Goal: Transaction & Acquisition: Purchase product/service

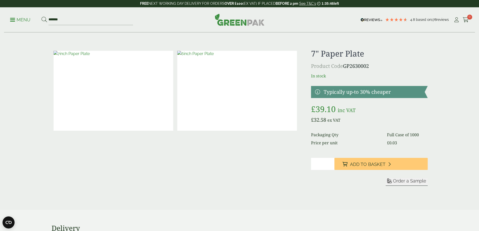
type input "*******"
click at [41, 17] on button at bounding box center [44, 20] width 6 height 7
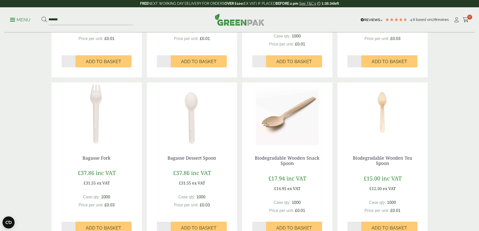
scroll to position [226, 0]
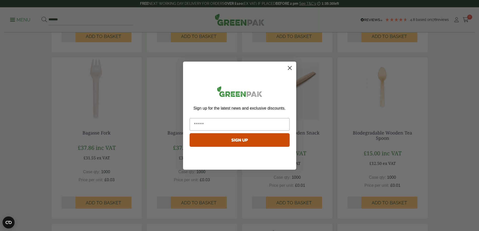
click at [292, 67] on circle "Close dialog" at bounding box center [289, 68] width 8 height 8
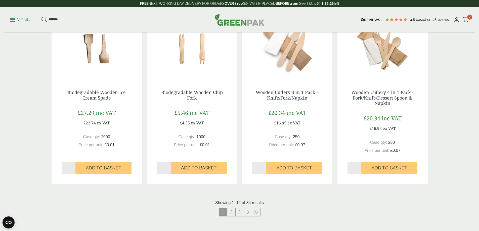
scroll to position [452, 0]
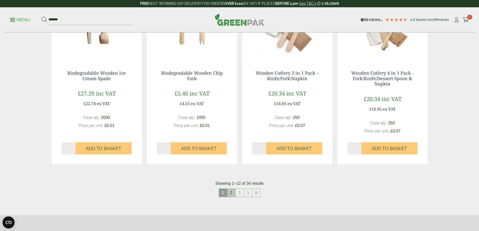
click at [231, 195] on link "2" at bounding box center [231, 193] width 8 height 8
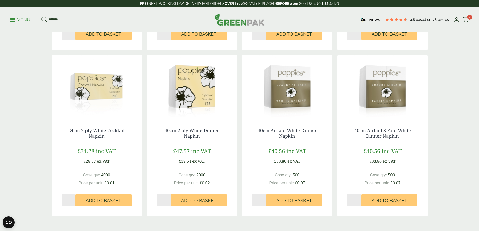
scroll to position [452, 0]
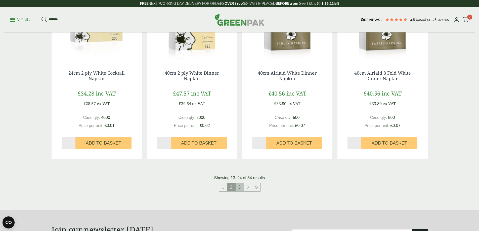
click at [240, 188] on link "3" at bounding box center [239, 187] width 8 height 8
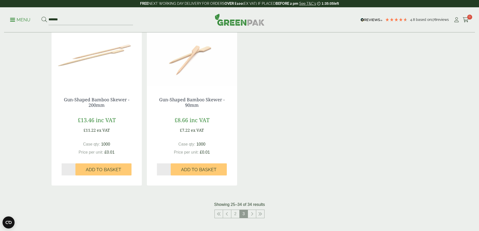
scroll to position [427, 0]
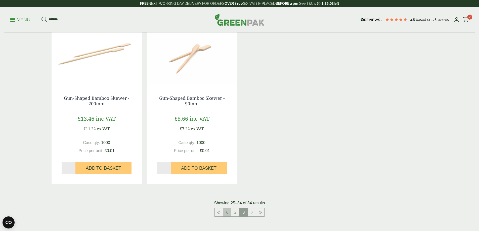
click at [227, 212] on icon at bounding box center [227, 212] width 3 height 4
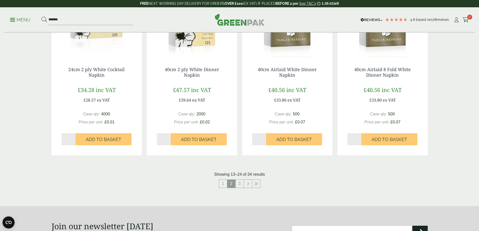
scroll to position [528, 0]
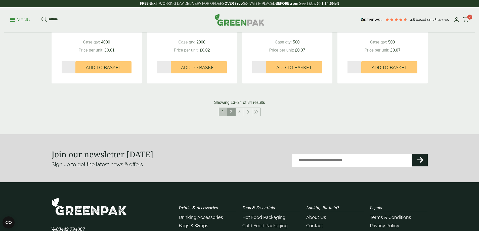
click at [225, 113] on link "1" at bounding box center [223, 112] width 8 height 8
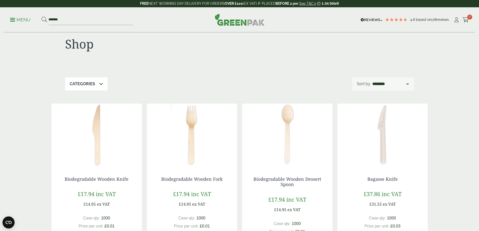
scroll to position [25, 0]
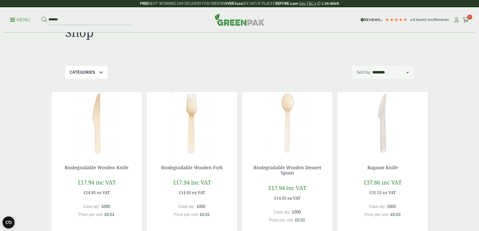
click at [379, 124] on img at bounding box center [382, 123] width 90 height 63
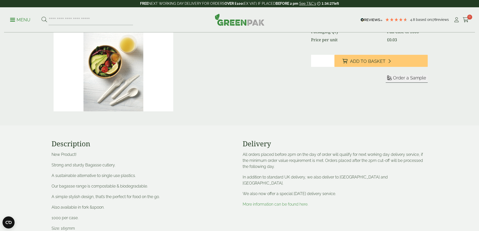
scroll to position [101, 0]
